Goal: Share content: Share content

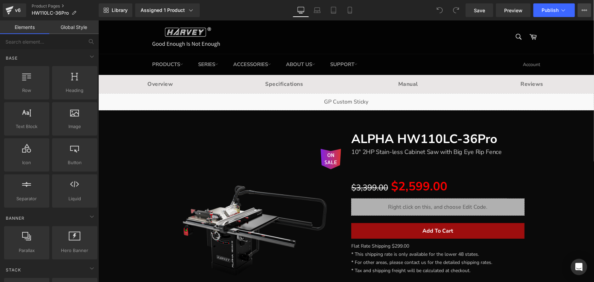
click at [583, 9] on icon at bounding box center [584, 9] width 5 height 5
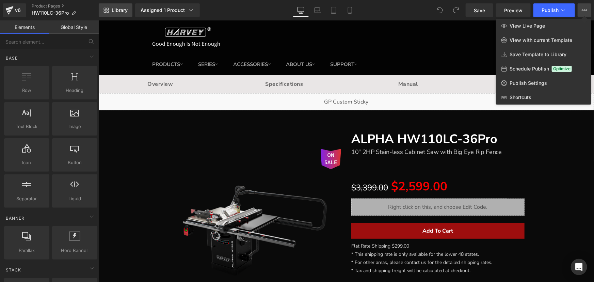
click at [120, 9] on span "Library" at bounding box center [120, 10] width 16 height 6
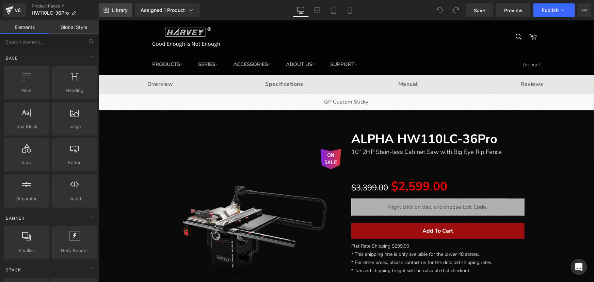
click at [103, 10] on icon at bounding box center [105, 9] width 5 height 5
click at [120, 14] on link "Library" at bounding box center [116, 10] width 34 height 14
click at [108, 11] on icon at bounding box center [108, 12] width 2 height 2
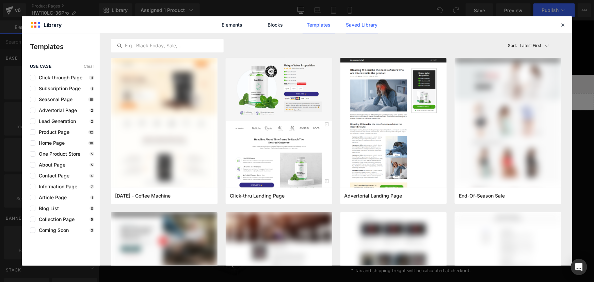
click at [351, 26] on link "Saved Library" at bounding box center [362, 24] width 32 height 17
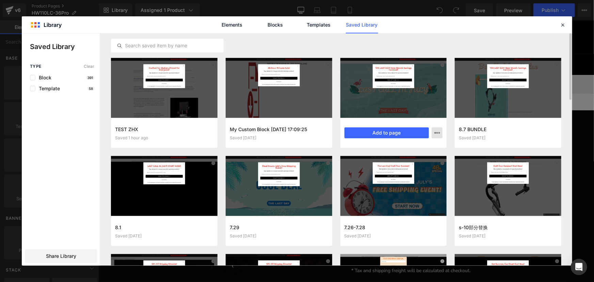
click at [439, 134] on icon "button" at bounding box center [436, 132] width 5 height 5
click at [173, 30] on div "Elements Blocks Templates Saved Library" at bounding box center [297, 24] width 550 height 17
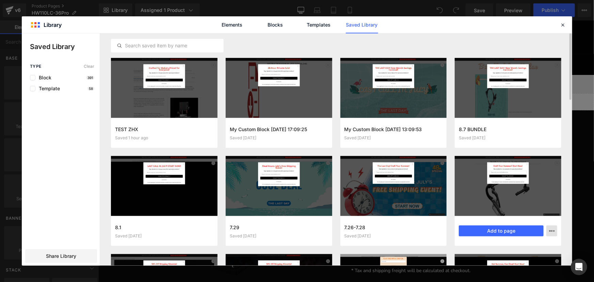
click at [553, 230] on icon "button" at bounding box center [551, 230] width 5 height 5
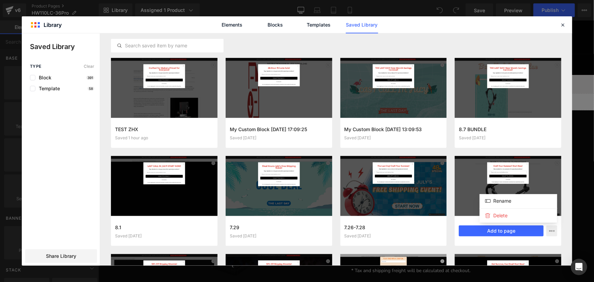
click at [67, 256] on div at bounding box center [297, 149] width 550 height 232
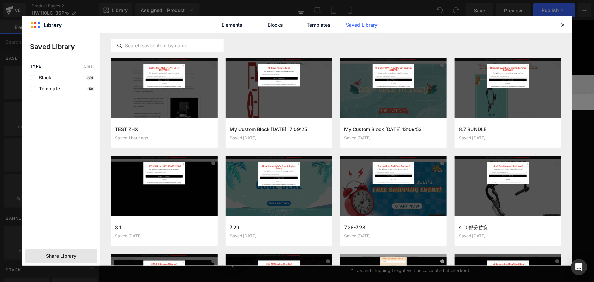
click at [71, 258] on span "Share Library" at bounding box center [61, 256] width 30 height 7
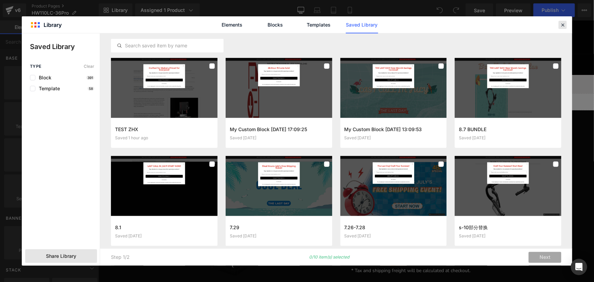
click at [564, 24] on icon at bounding box center [563, 25] width 6 height 6
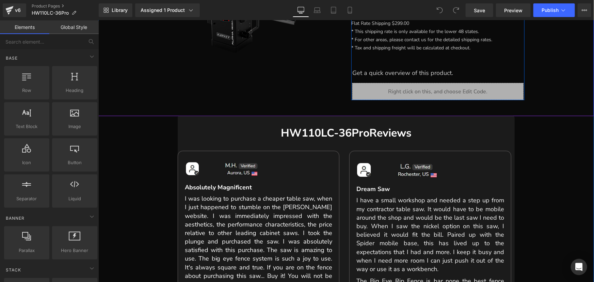
scroll to position [278, 0]
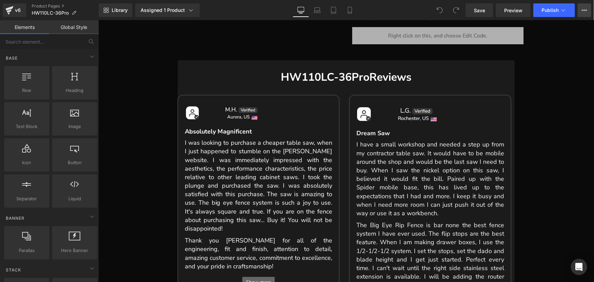
click at [585, 7] on icon at bounding box center [584, 9] width 5 height 5
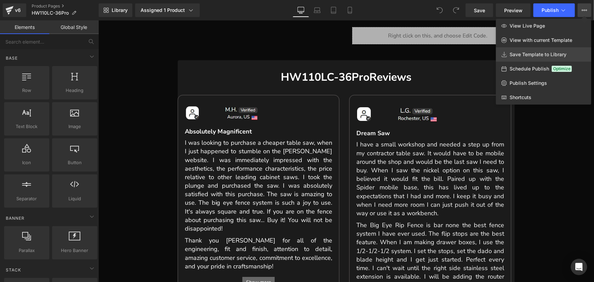
click at [531, 55] on span "Save Template to Library" at bounding box center [538, 54] width 57 height 6
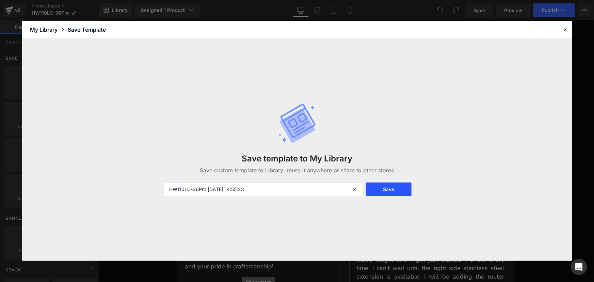
click at [389, 187] on button "Save" at bounding box center [389, 189] width 46 height 14
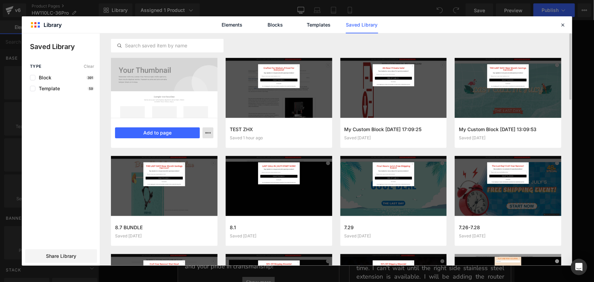
click at [212, 132] on button "button" at bounding box center [208, 132] width 11 height 11
click at [47, 254] on div at bounding box center [297, 149] width 550 height 232
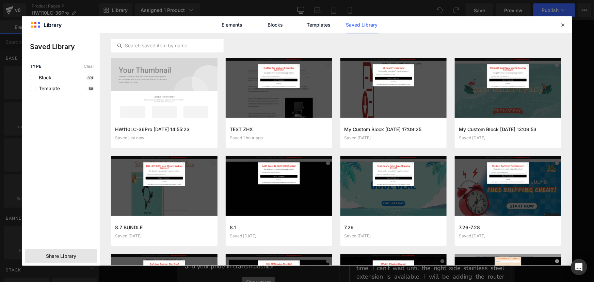
click at [60, 255] on span "Share Library" at bounding box center [61, 256] width 30 height 7
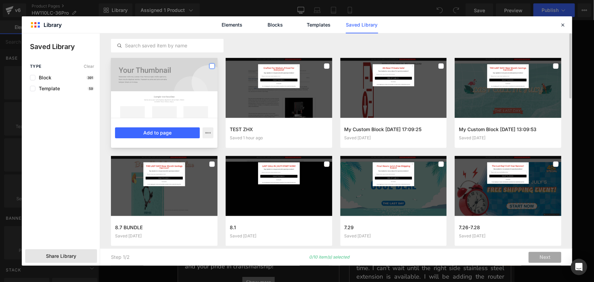
click at [211, 65] on label at bounding box center [211, 65] width 5 height 5
click at [208, 132] on icon "button" at bounding box center [207, 132] width 5 height 5
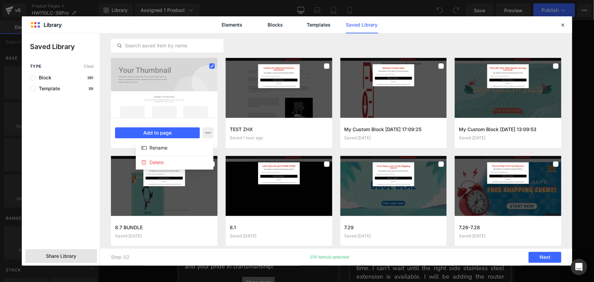
click at [65, 246] on div at bounding box center [297, 149] width 550 height 232
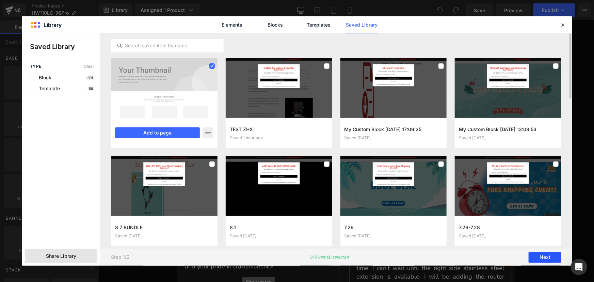
click at [547, 256] on button "Next" at bounding box center [545, 257] width 33 height 11
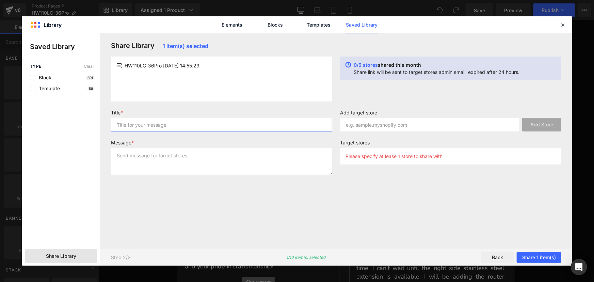
click at [204, 125] on input "text" at bounding box center [221, 125] width 221 height 14
drag, startPoint x: 125, startPoint y: 66, endPoint x: 162, endPoint y: 66, distance: 37.1
click at [162, 66] on span "HW110LC-36Pro [DATE] 14:55:23" at bounding box center [162, 65] width 75 height 7
copy span "HW110LC-36Pro"
click at [147, 123] on input "text" at bounding box center [221, 125] width 221 height 14
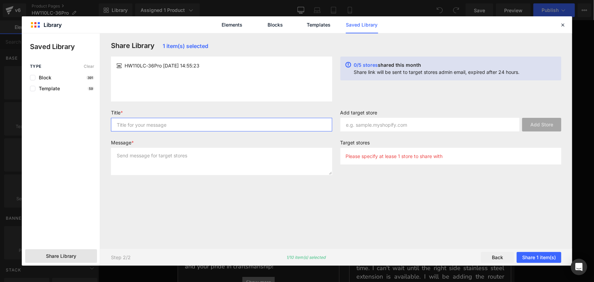
paste input "HW110LC-36Pro"
type input "HW110LC-36Pro"
click at [144, 160] on textarea at bounding box center [221, 161] width 221 height 27
paste textarea "HW110LC-36Pro"
type textarea "HW110LC-36Pro"
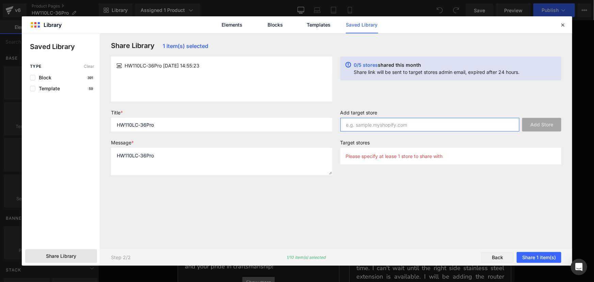
click at [466, 124] on input "text" at bounding box center [429, 125] width 179 height 14
click at [483, 127] on input "text" at bounding box center [429, 125] width 179 height 14
click at [477, 128] on input "text" at bounding box center [429, 125] width 179 height 14
click at [396, 124] on input "text" at bounding box center [429, 125] width 179 height 14
click at [430, 126] on input "text" at bounding box center [429, 125] width 179 height 14
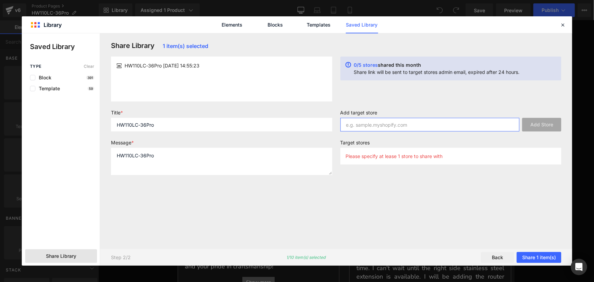
click at [376, 124] on input "text" at bounding box center [429, 125] width 179 height 14
paste input "[URL][DOMAIN_NAME]"
type input "[URL][DOMAIN_NAME]"
click at [543, 124] on button "Add Store" at bounding box center [541, 125] width 39 height 14
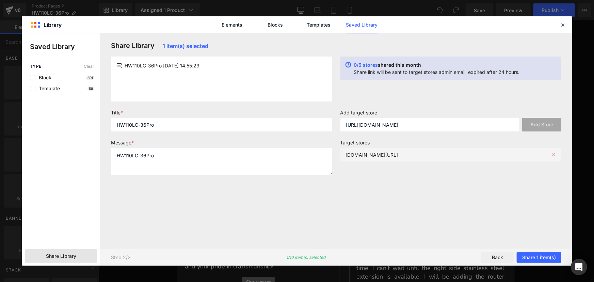
click at [398, 153] on p "[DOMAIN_NAME][URL]" at bounding box center [372, 155] width 52 height 6
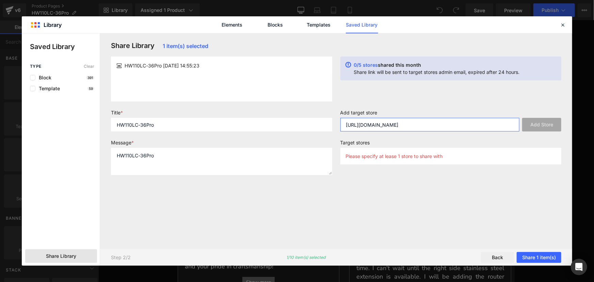
click at [439, 124] on input "[URL][DOMAIN_NAME]" at bounding box center [429, 125] width 179 height 14
paste input "[URL][DOMAIN_NAME]"
type input "[URL][DOMAIN_NAME]"
click at [539, 126] on button "Add Store" at bounding box center [541, 125] width 39 height 14
click at [544, 256] on button "Share 1 item(s)" at bounding box center [539, 257] width 45 height 11
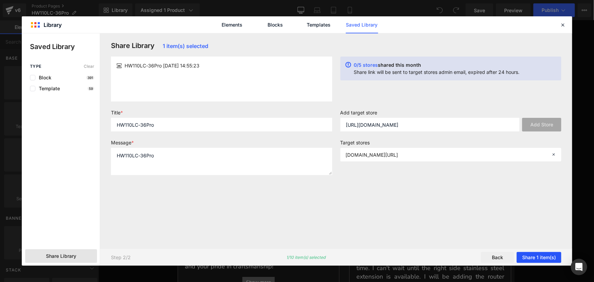
click at [555, 257] on button "Share 1 item(s)" at bounding box center [539, 257] width 45 height 11
click at [537, 256] on button "Share 1 item(s)" at bounding box center [539, 257] width 45 height 11
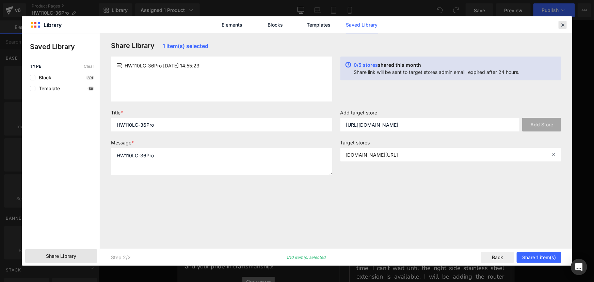
click at [565, 24] on icon at bounding box center [563, 25] width 6 height 6
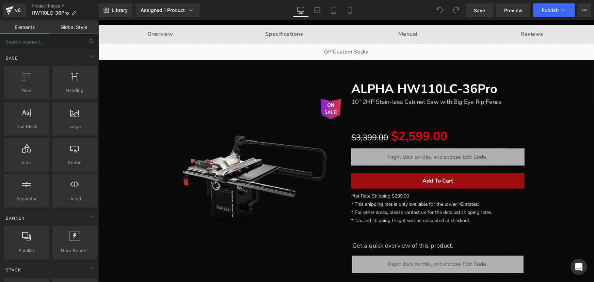
scroll to position [0, 0]
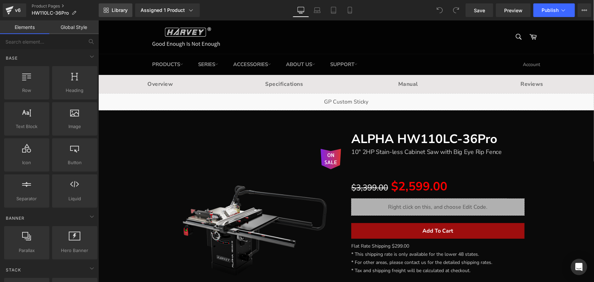
click at [119, 9] on span "Library" at bounding box center [120, 10] width 16 height 6
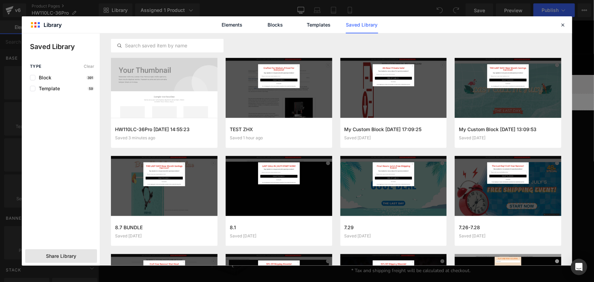
click at [65, 255] on span "Share Library" at bounding box center [61, 256] width 30 height 7
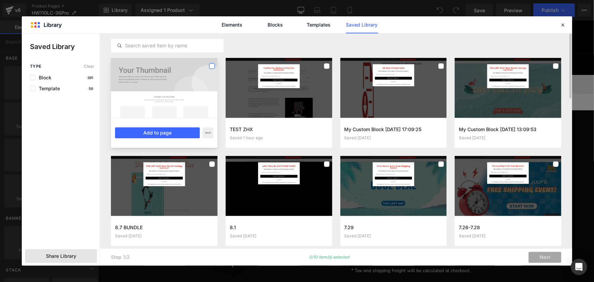
click at [212, 65] on label at bounding box center [211, 65] width 5 height 5
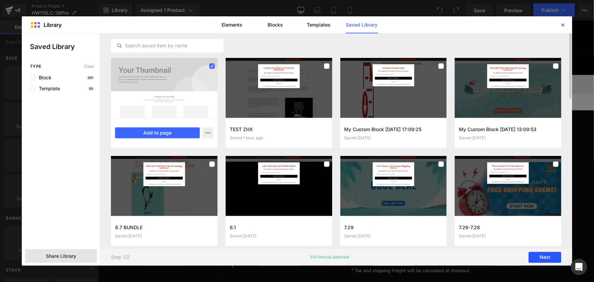
click at [545, 255] on button "Next" at bounding box center [545, 257] width 33 height 11
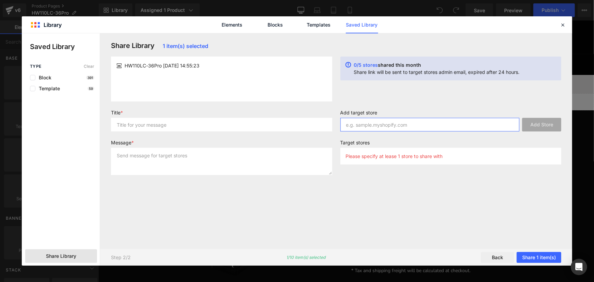
click at [473, 129] on input "text" at bounding box center [429, 125] width 179 height 14
paste input "[URL][DOMAIN_NAME]"
type input "[URL][DOMAIN_NAME]"
click at [543, 123] on button "Add Store" at bounding box center [541, 125] width 39 height 14
click at [160, 120] on input "text" at bounding box center [221, 125] width 221 height 14
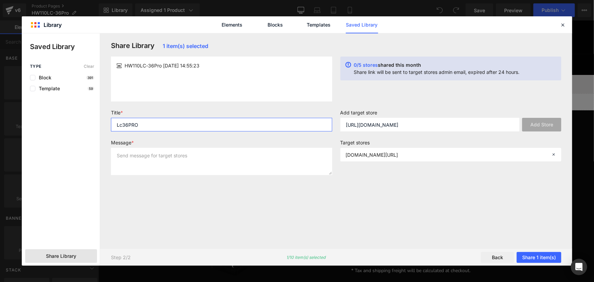
type input "Lc36PRO"
click at [163, 160] on textarea at bounding box center [221, 161] width 221 height 27
type textarea "LC36PRO"
click at [543, 254] on button "Share 1 item(s)" at bounding box center [539, 257] width 45 height 11
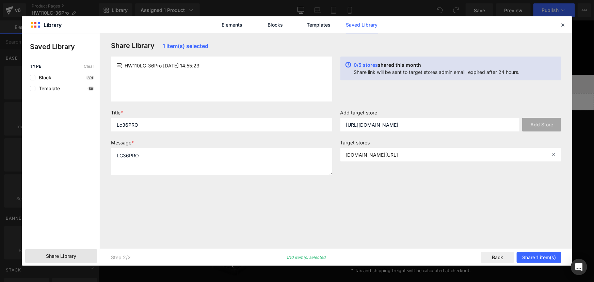
drag, startPoint x: 460, startPoint y: 72, endPoint x: 527, endPoint y: 74, distance: 66.7
click at [527, 74] on div "0/5 stores shared this month Share link will be sent to target stores admin ema…" at bounding box center [450, 68] width 221 height 24
click at [460, 95] on div "0/5 stores shared this month Share link will be sent to target stores admin ema…" at bounding box center [450, 78] width 229 height 45
click at [351, 64] on div "0/5 stores shared this month Share link will be sent to target stores admin ema…" at bounding box center [435, 68] width 168 height 13
click at [345, 65] on div "0/5 stores shared this month Share link will be sent to target stores admin ema…" at bounding box center [450, 68] width 221 height 24
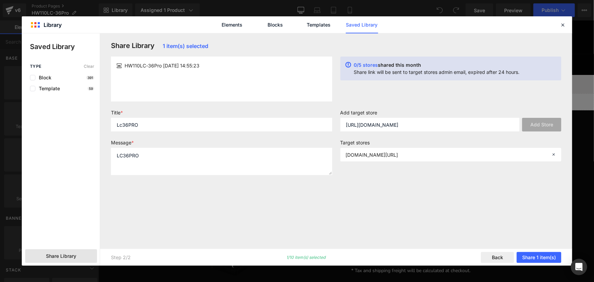
click at [415, 64] on span "shared this month" at bounding box center [399, 65] width 43 height 6
click at [554, 154] on icon at bounding box center [553, 154] width 5 height 5
click at [438, 124] on input "[URL][DOMAIN_NAME]" at bounding box center [429, 125] width 179 height 14
paste input "[URL][DOMAIN_NAME]"
type input "[URL][DOMAIN_NAME]"
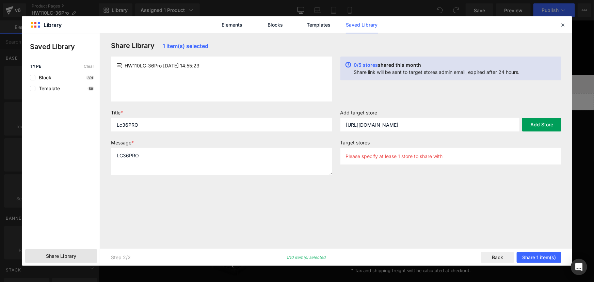
click at [533, 120] on button "Add Store" at bounding box center [541, 125] width 39 height 14
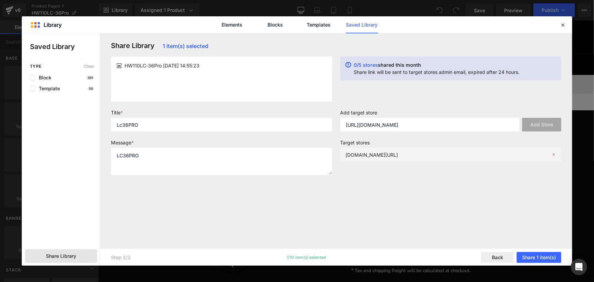
click at [550, 153] on span at bounding box center [551, 154] width 10 height 5
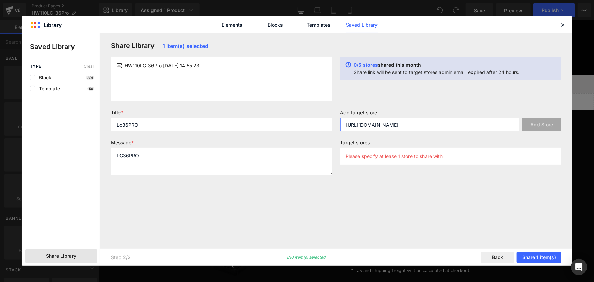
click at [391, 124] on input "[URL][DOMAIN_NAME]" at bounding box center [429, 125] width 179 height 14
click at [491, 128] on input "[URL][DOMAIN_NAME]" at bounding box center [429, 125] width 179 height 14
click at [389, 122] on input "[URL][DOMAIN_NAME]" at bounding box center [429, 125] width 179 height 14
paste input "harveymachinery"
type input "[DOMAIN_NAME]"
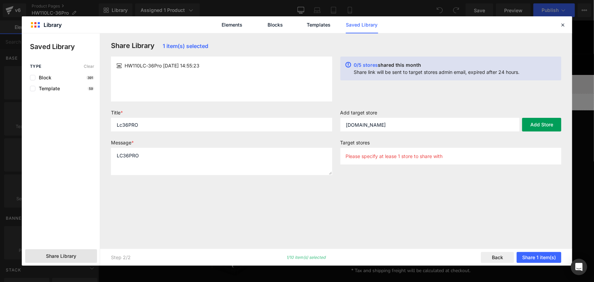
click at [545, 122] on button "Add Store" at bounding box center [541, 125] width 39 height 14
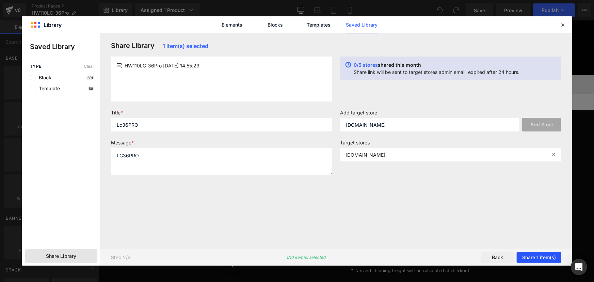
click at [537, 256] on button "Share 1 item(s)" at bounding box center [539, 257] width 45 height 11
